Goal: Information Seeking & Learning: Learn about a topic

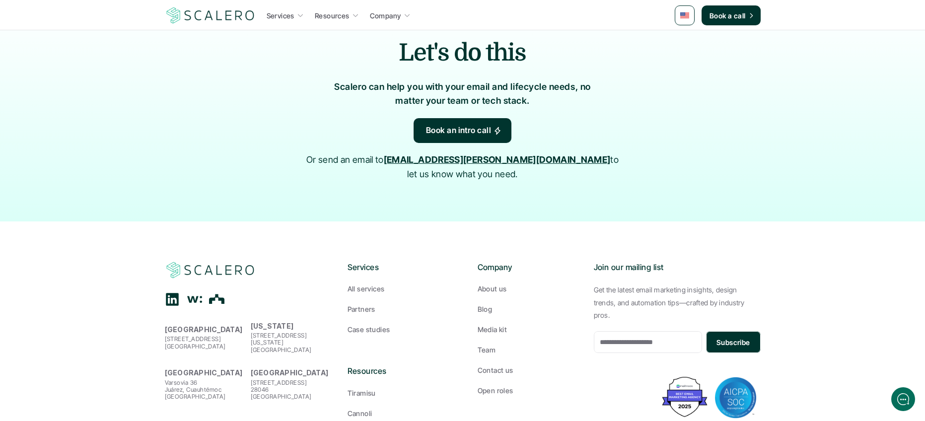
scroll to position [1642, 0]
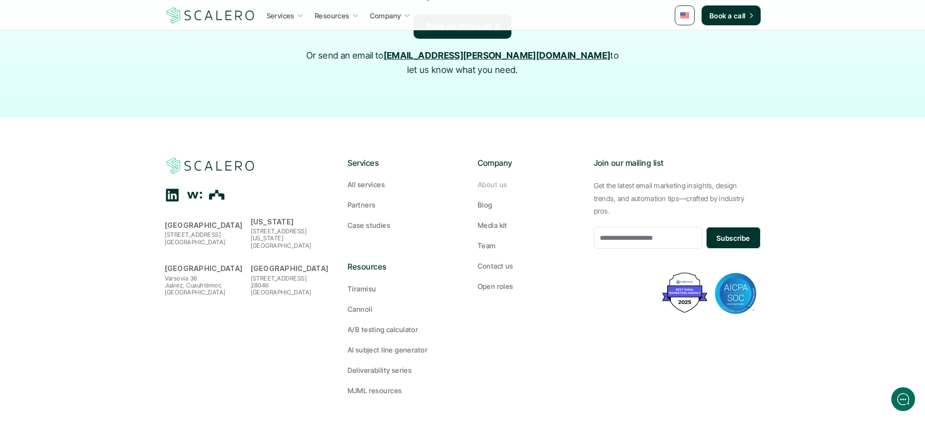
click at [497, 179] on p "About us" at bounding box center [491, 184] width 29 height 10
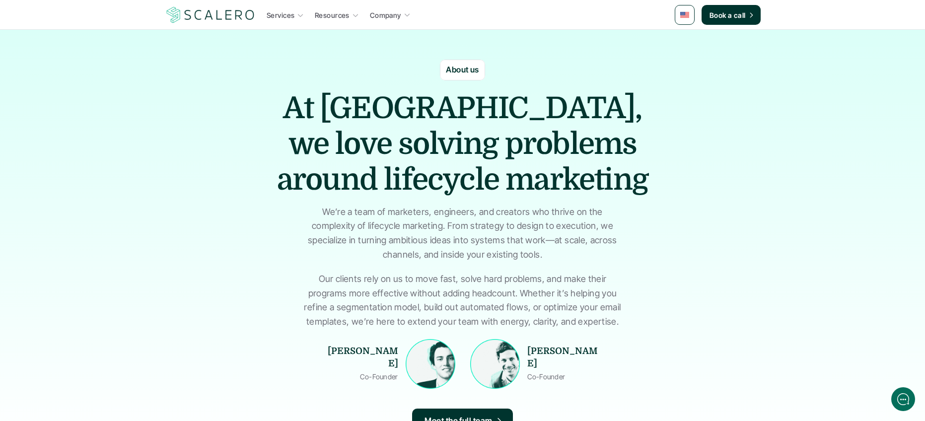
click at [195, 12] on img at bounding box center [210, 14] width 91 height 19
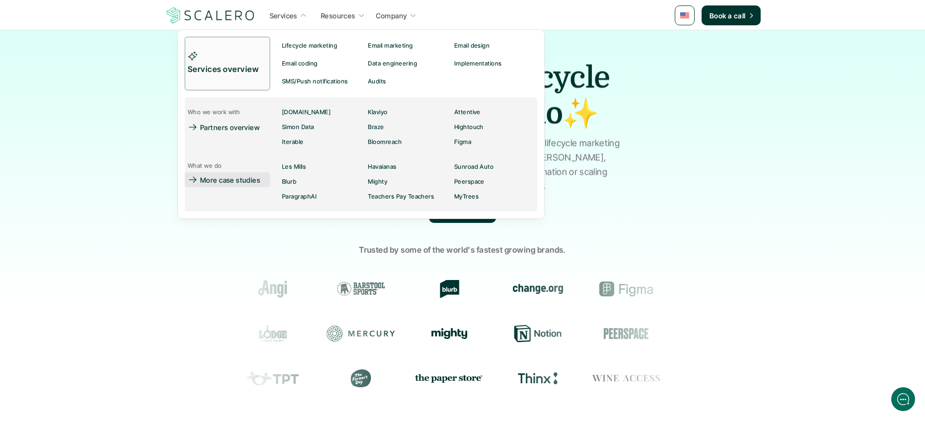
click at [227, 184] on p "More case studies" at bounding box center [230, 180] width 60 height 10
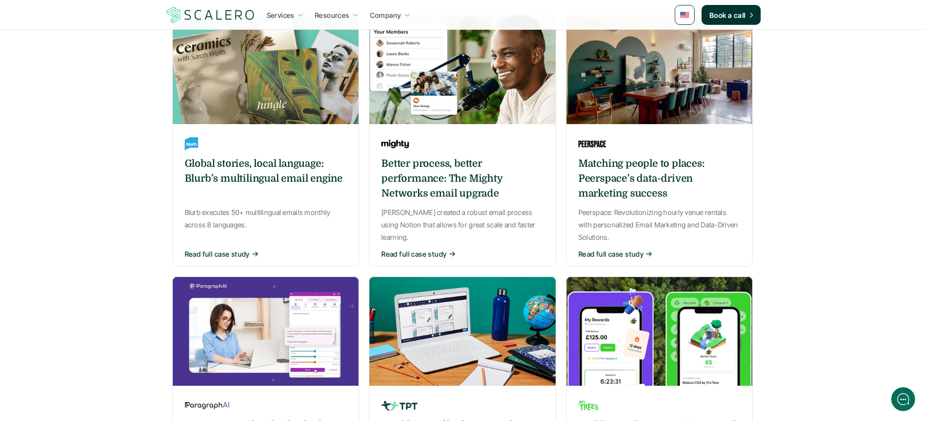
scroll to position [847, 0]
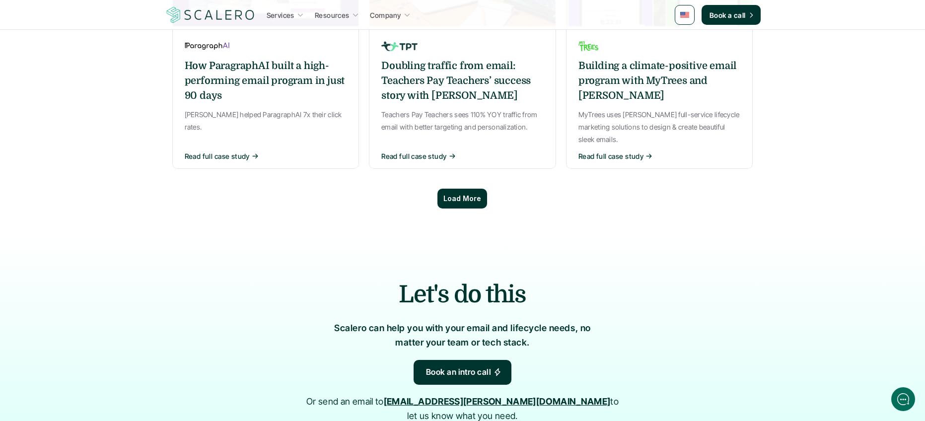
click at [441, 189] on div "Load More" at bounding box center [462, 199] width 50 height 20
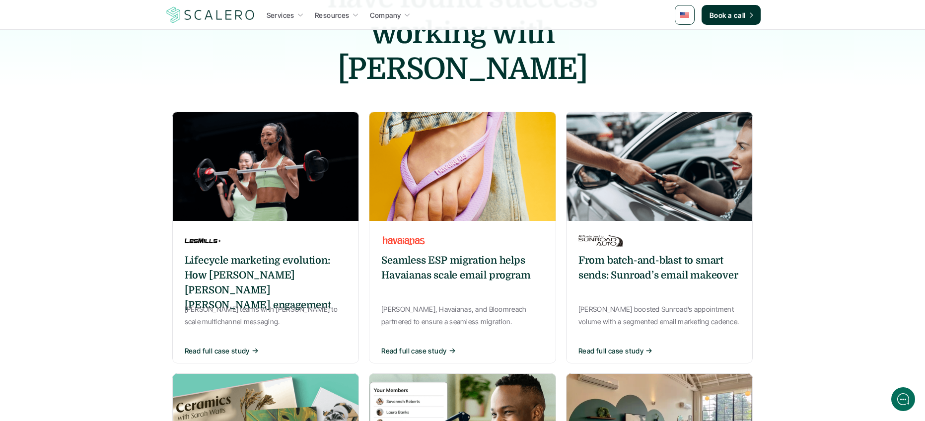
scroll to position [0, 0]
